Goal: Information Seeking & Learning: Find specific fact

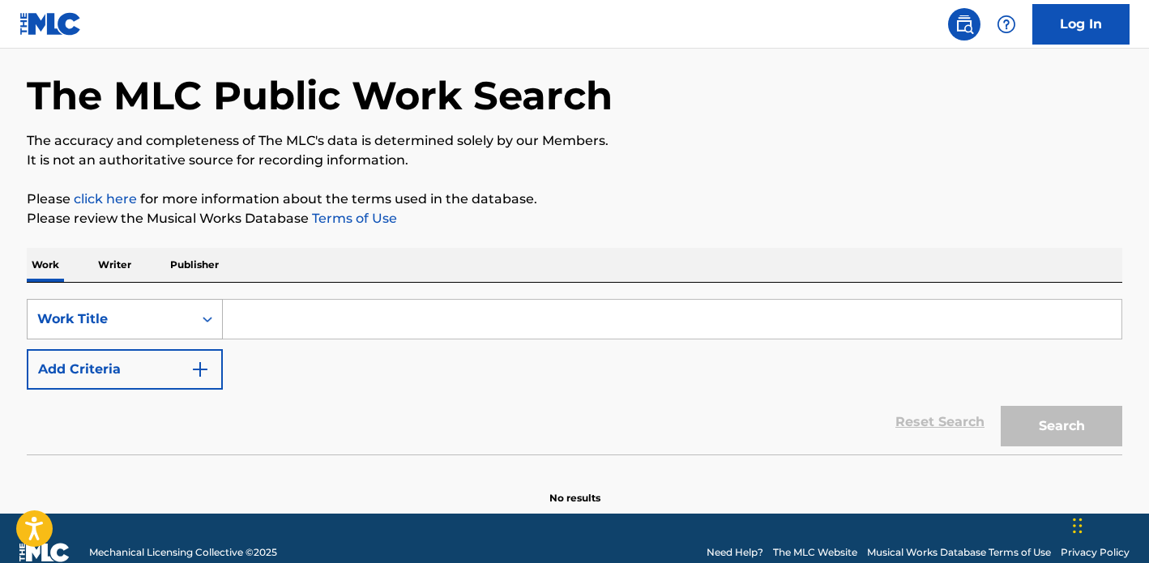
click at [195, 339] on div "Work Title" at bounding box center [125, 319] width 196 height 41
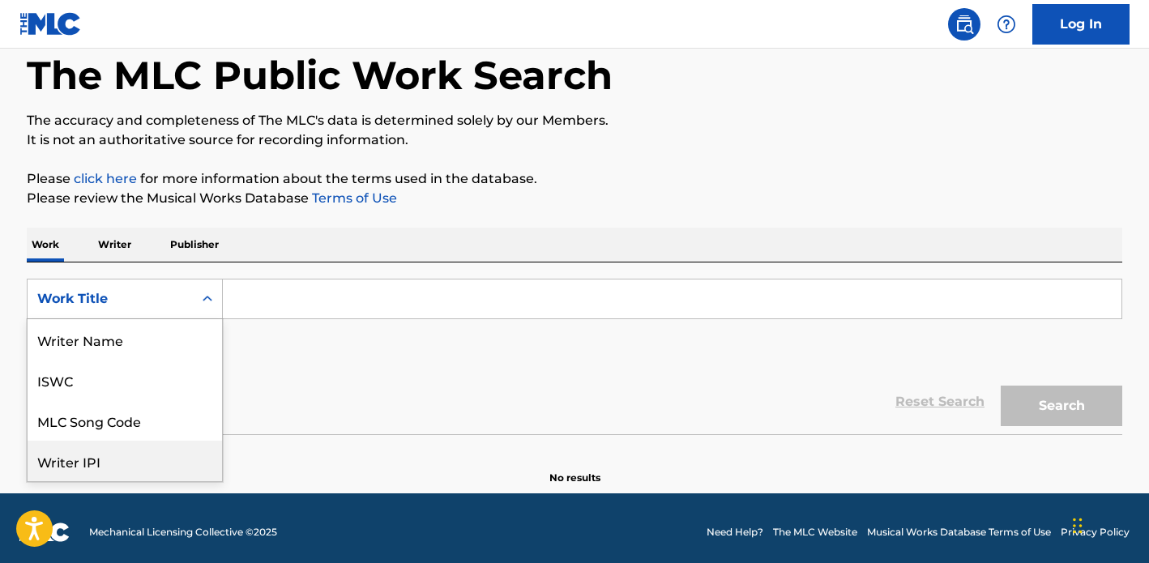
scroll to position [81, 0]
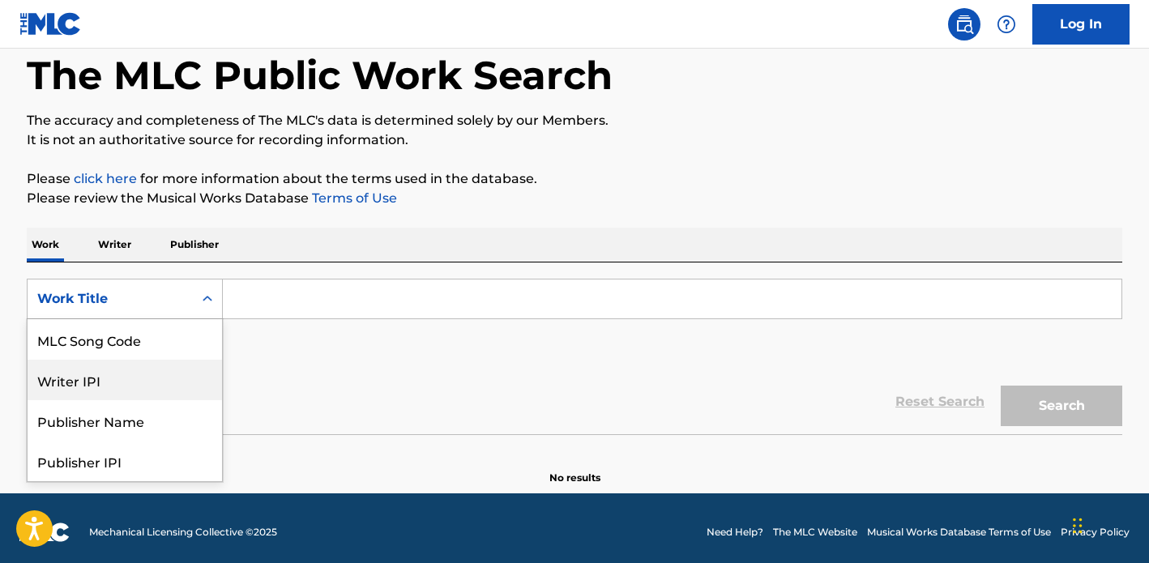
click at [153, 353] on div "MLC Song Code" at bounding box center [125, 339] width 194 height 41
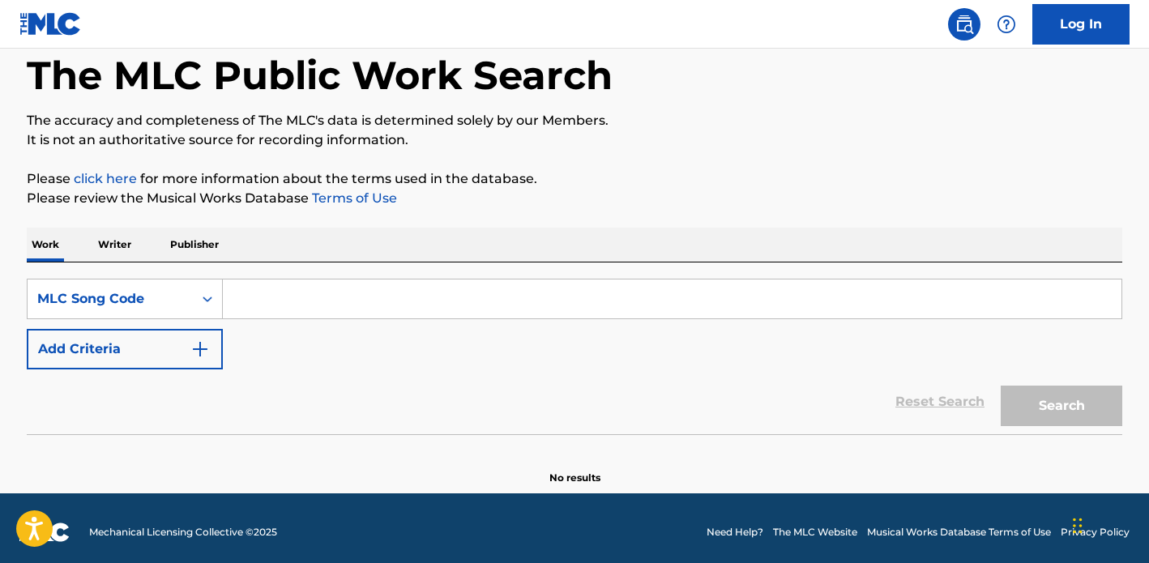
click at [284, 307] on input "Search Form" at bounding box center [672, 299] width 898 height 39
paste input "CJ7YS3"
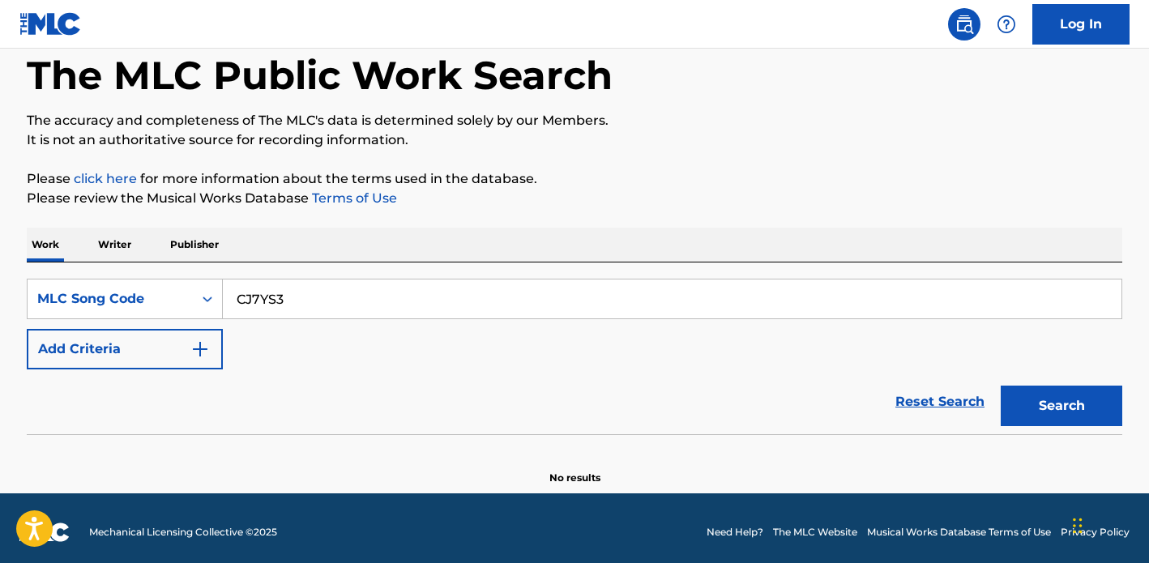
click at [1001, 386] on button "Search" at bounding box center [1062, 406] width 122 height 41
type input "CJ7YS3"
click at [1001, 386] on button "Search" at bounding box center [1062, 406] width 122 height 41
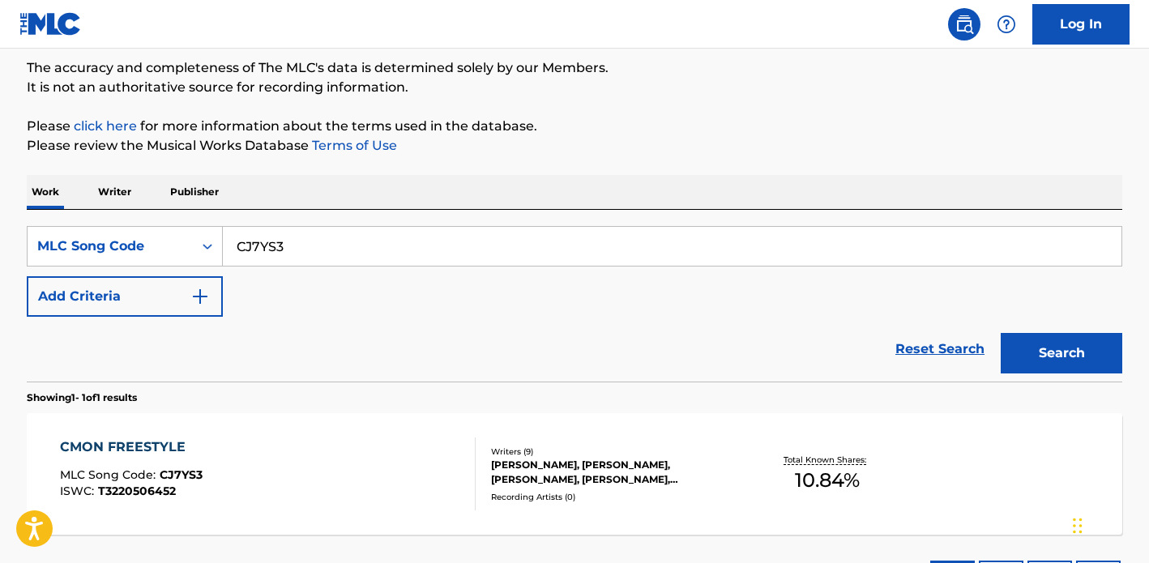
scroll to position [163, 0]
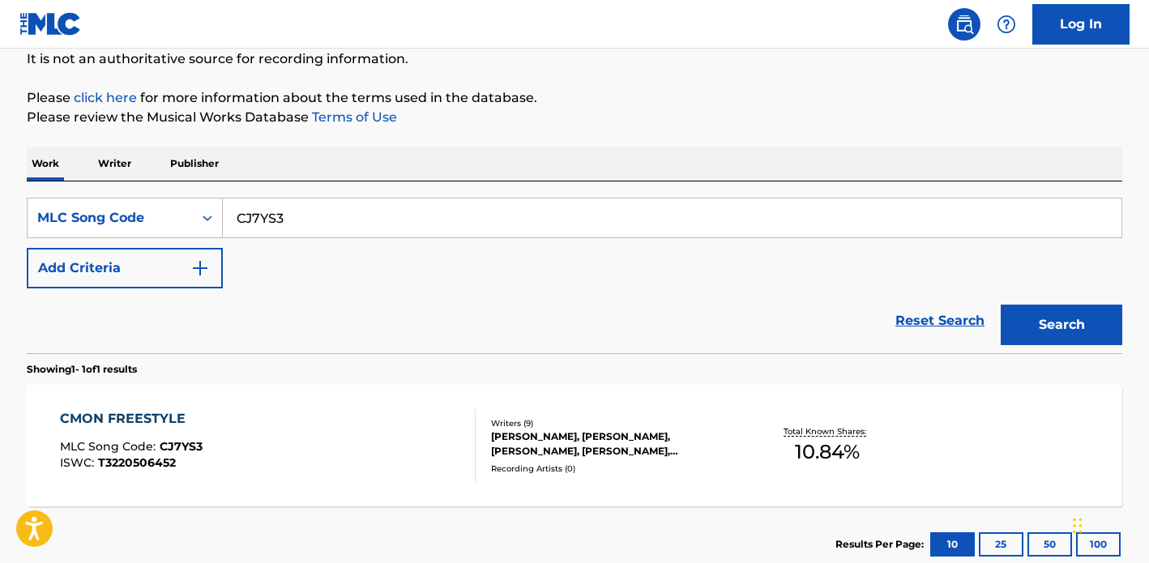
click at [356, 419] on div "CMON FREESTYLE MLC Song Code : CJ7YS3 ISWC : T3220506452" at bounding box center [268, 445] width 416 height 73
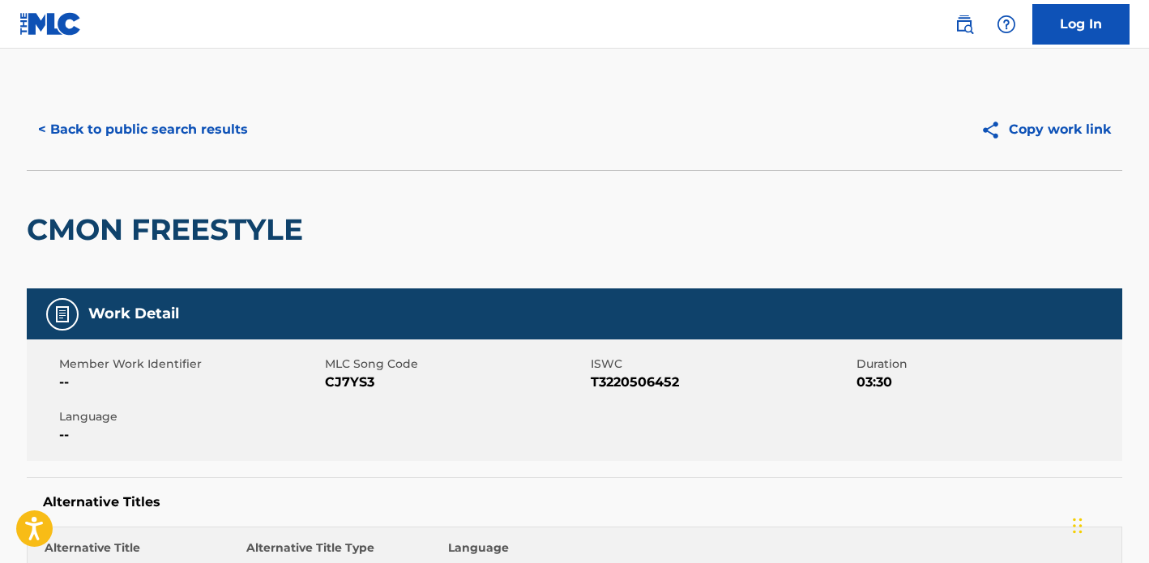
click at [87, 130] on button "< Back to public search results" at bounding box center [143, 129] width 233 height 41
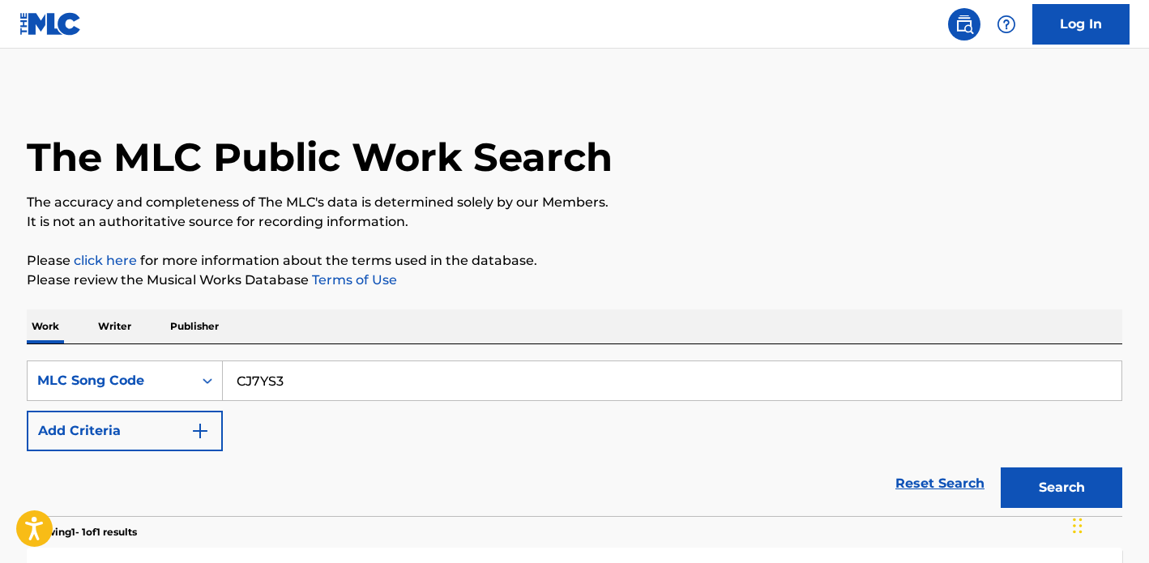
scroll to position [163, 0]
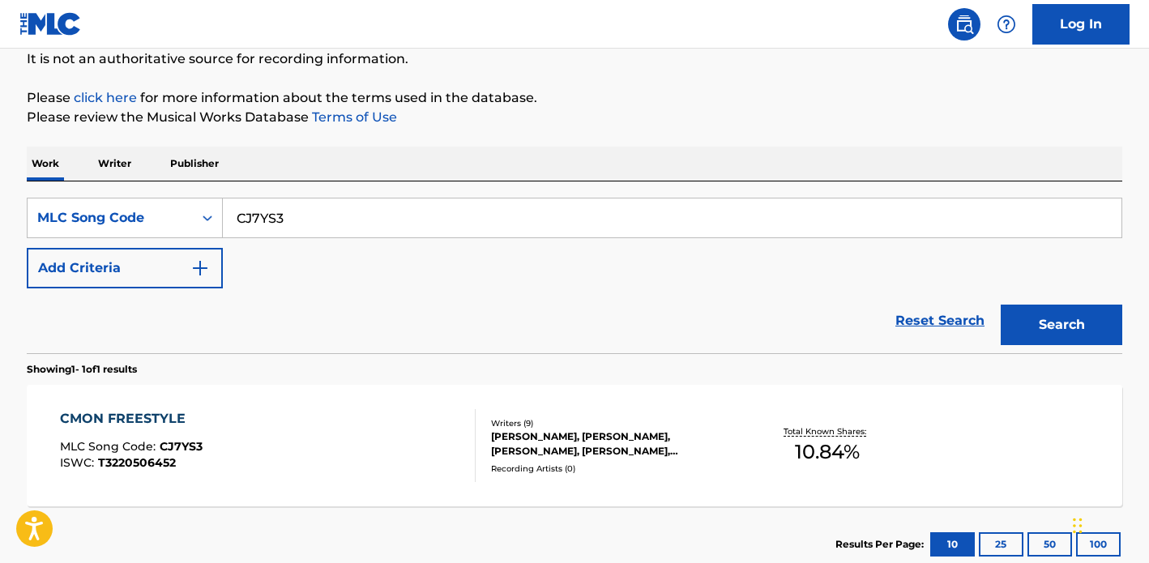
click at [334, 208] on input "CJ7YS3" at bounding box center [672, 217] width 898 height 39
paste input "C1H9U"
type input "CC1H9U"
click at [1001, 305] on button "Search" at bounding box center [1062, 325] width 122 height 41
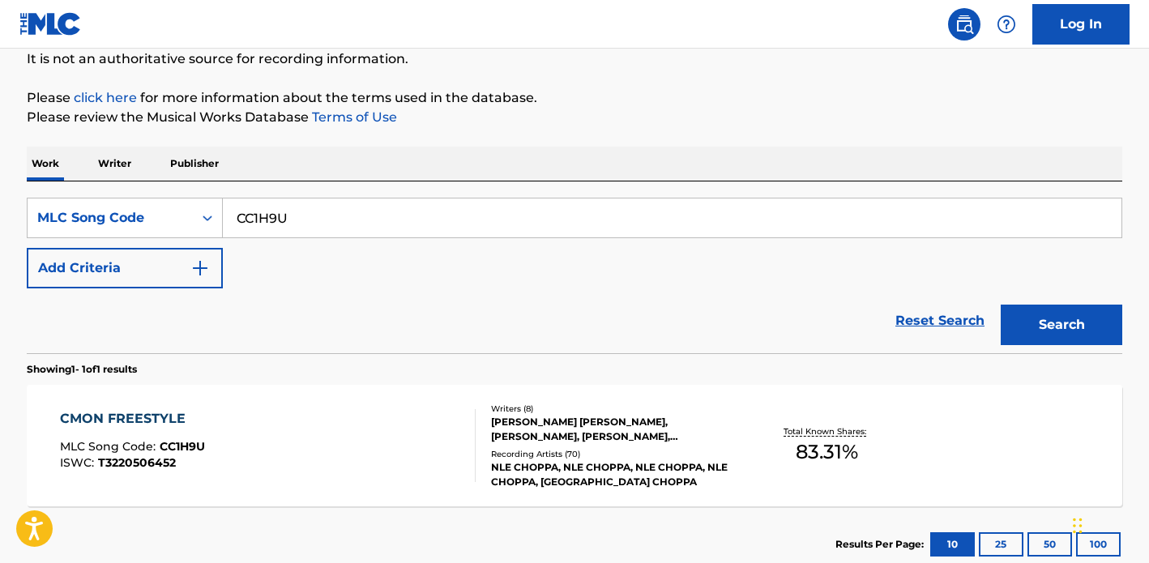
click at [241, 414] on div "CMON FREESTYLE MLC Song Code : CC1H9U ISWC : T3220506452" at bounding box center [268, 445] width 416 height 73
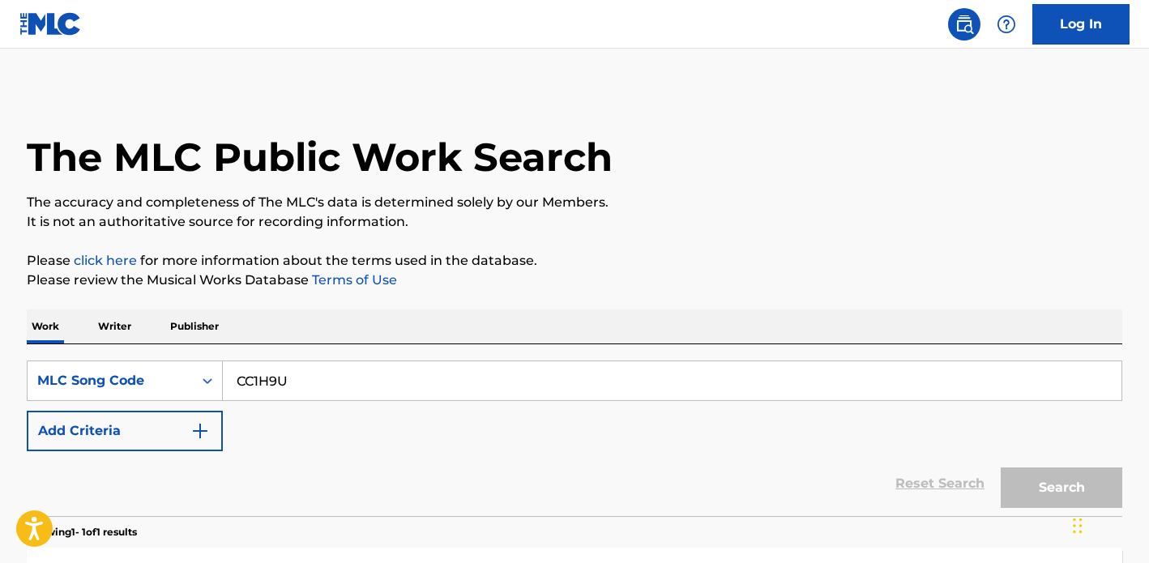
scroll to position [163, 0]
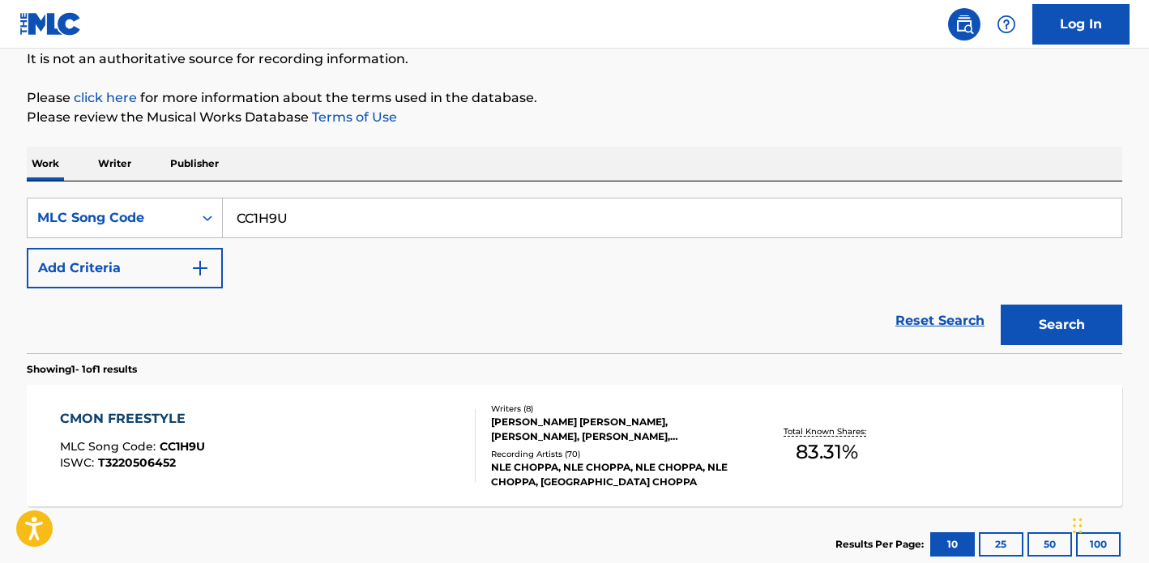
click at [457, 213] on input "CC1H9U" at bounding box center [672, 217] width 898 height 39
paste input "J7YS3"
type input "CJ7YS3"
click at [1001, 305] on button "Search" at bounding box center [1062, 325] width 122 height 41
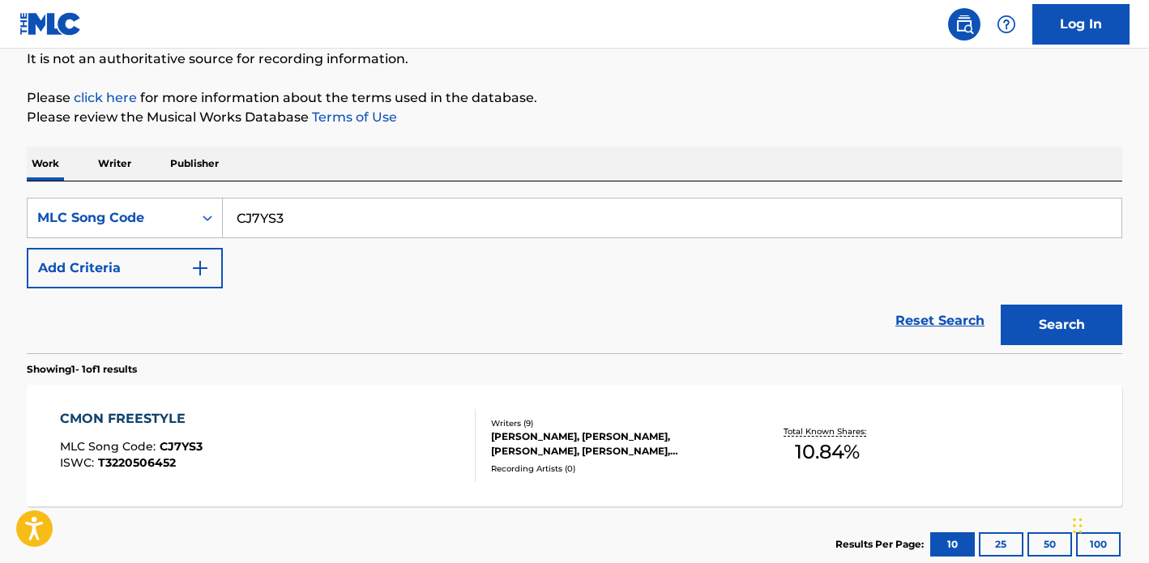
click at [382, 405] on div "CMON FREESTYLE MLC Song Code : CJ7YS3 ISWC : T3220506452 Writers ( 9 ) [PERSON_…" at bounding box center [574, 446] width 1095 height 122
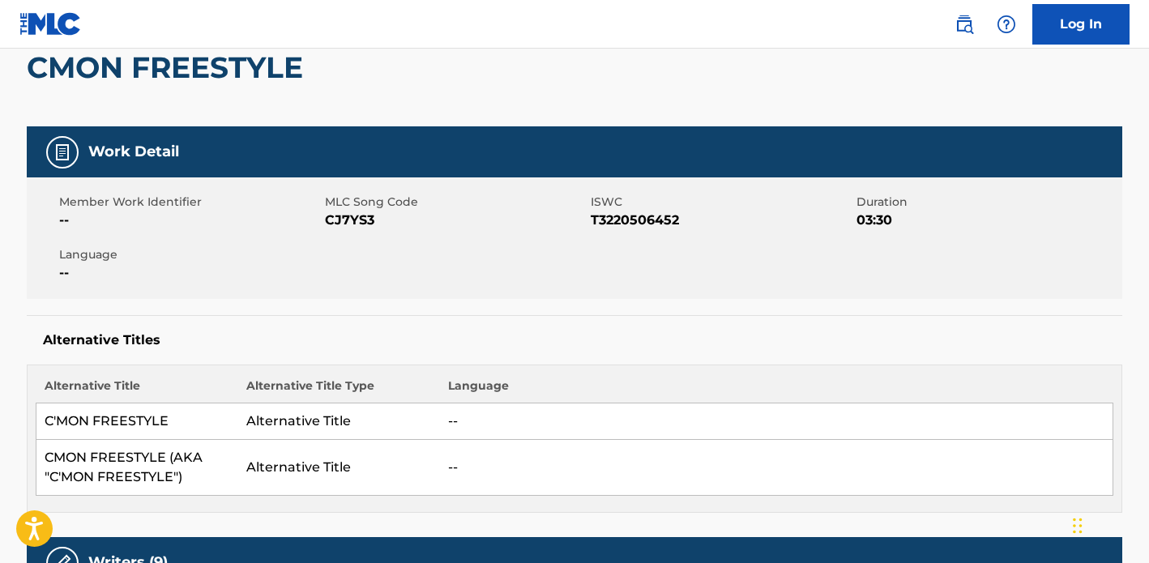
scroll to position [81, 0]
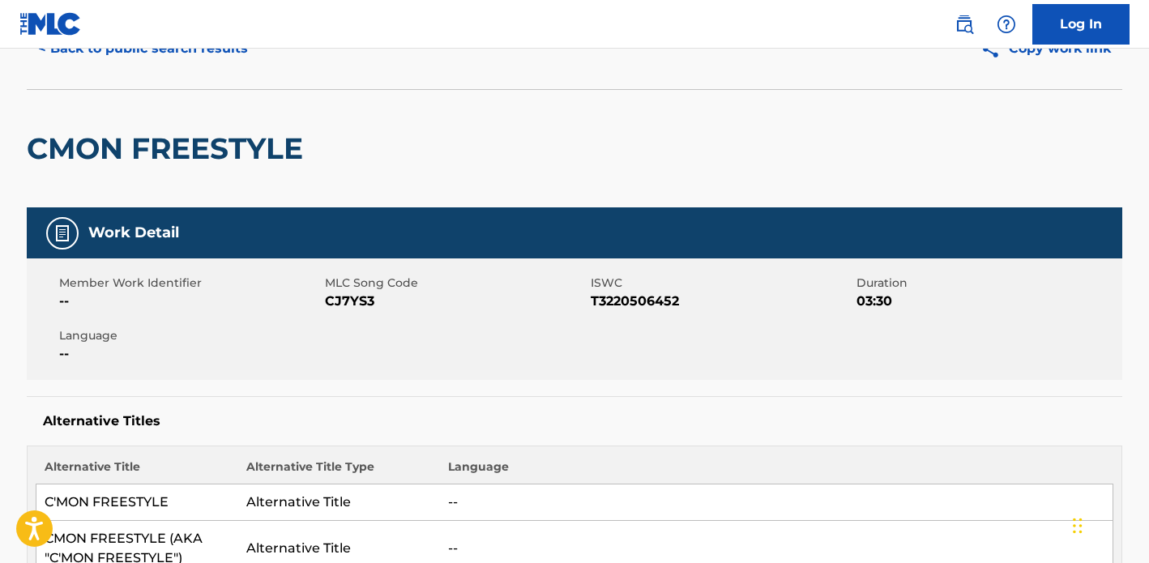
scroll to position [163, 0]
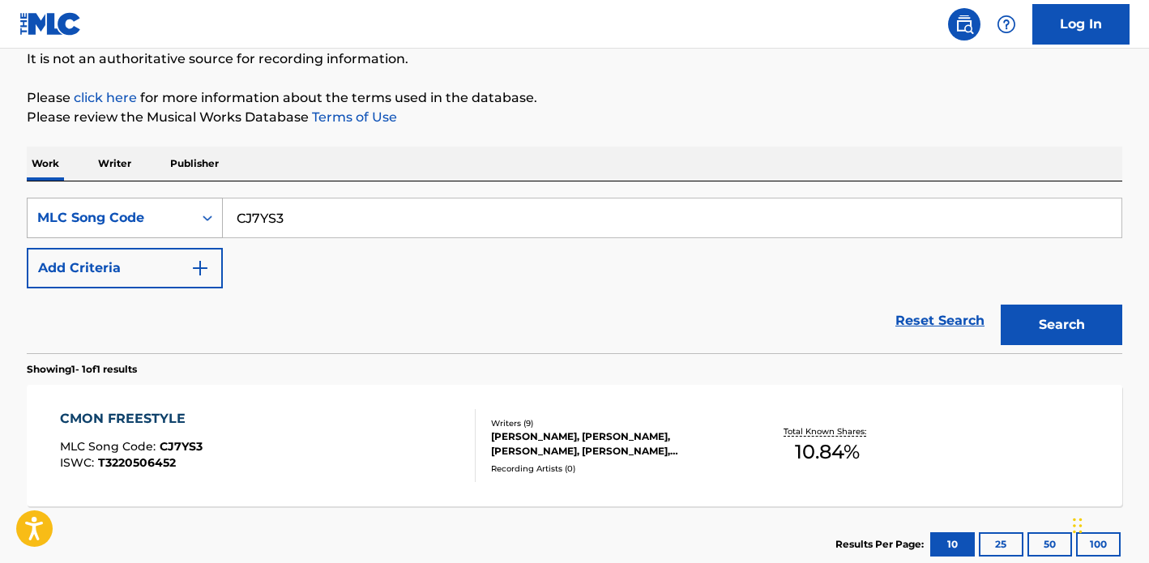
click at [212, 219] on icon "Search Form" at bounding box center [207, 218] width 16 height 16
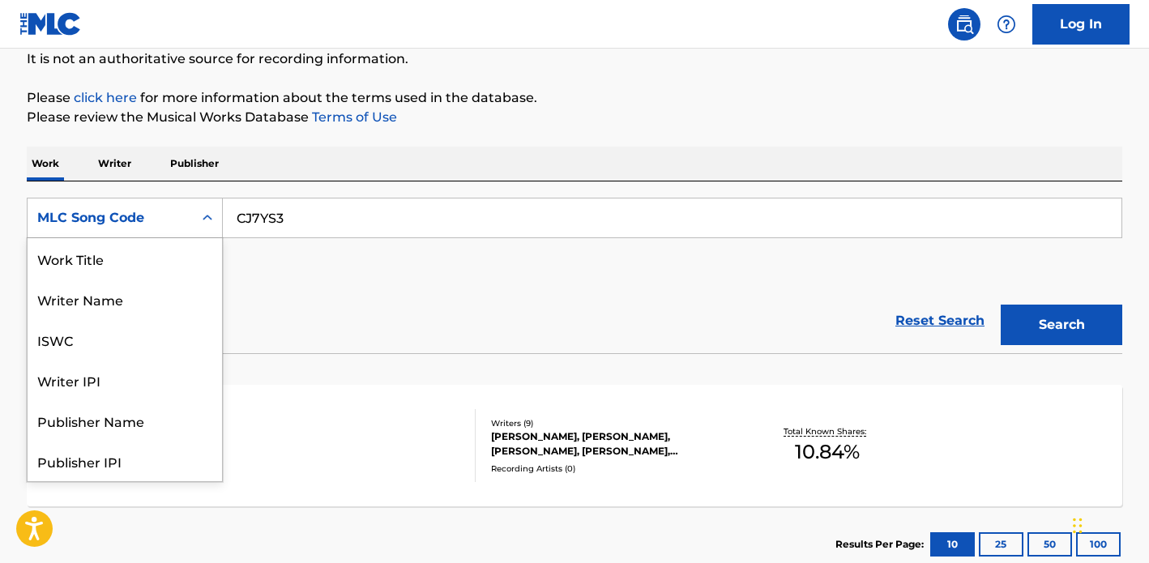
scroll to position [81, 0]
click at [280, 227] on input "CJ7YS3" at bounding box center [672, 217] width 898 height 39
